Goal: Information Seeking & Learning: Learn about a topic

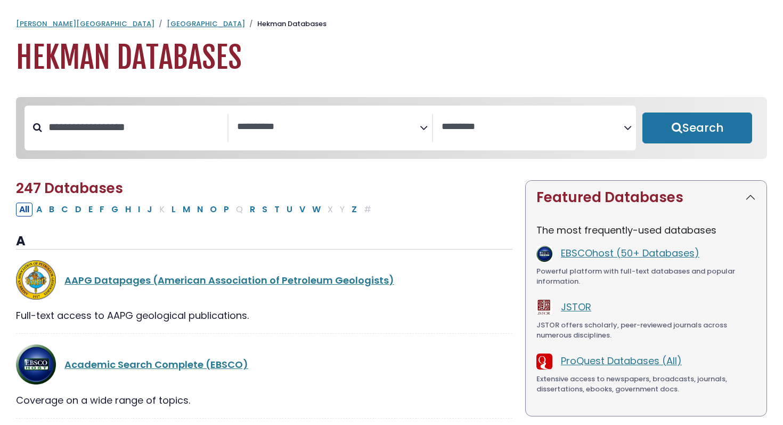
select select "Database Subject Filter"
select select "Database Vendors Filter"
click at [579, 249] on link "EBSCOhost (50+ Databases)" at bounding box center [630, 252] width 139 height 13
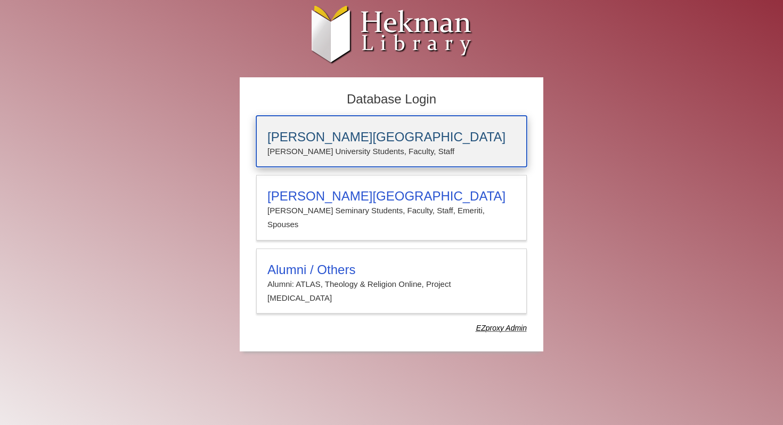
click at [374, 127] on div "[PERSON_NAME][GEOGRAPHIC_DATA] [PERSON_NAME] University Students, Faculty, Staff" at bounding box center [391, 141] width 271 height 51
click at [329, 128] on div "Calvin University Calvin University Students, Faculty, Staff" at bounding box center [391, 141] width 271 height 51
click at [344, 152] on p "Calvin University Students, Faculty, Staff" at bounding box center [392, 151] width 248 height 14
